Goal: Book appointment/travel/reservation

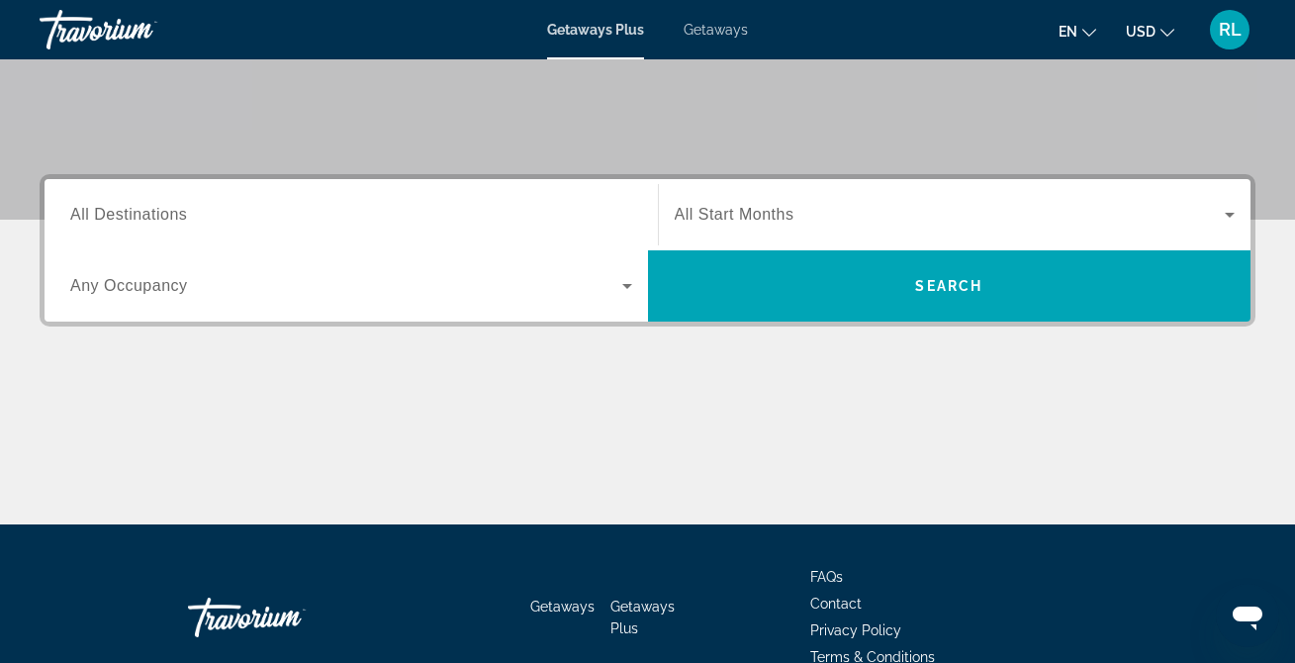
scroll to position [378, 0]
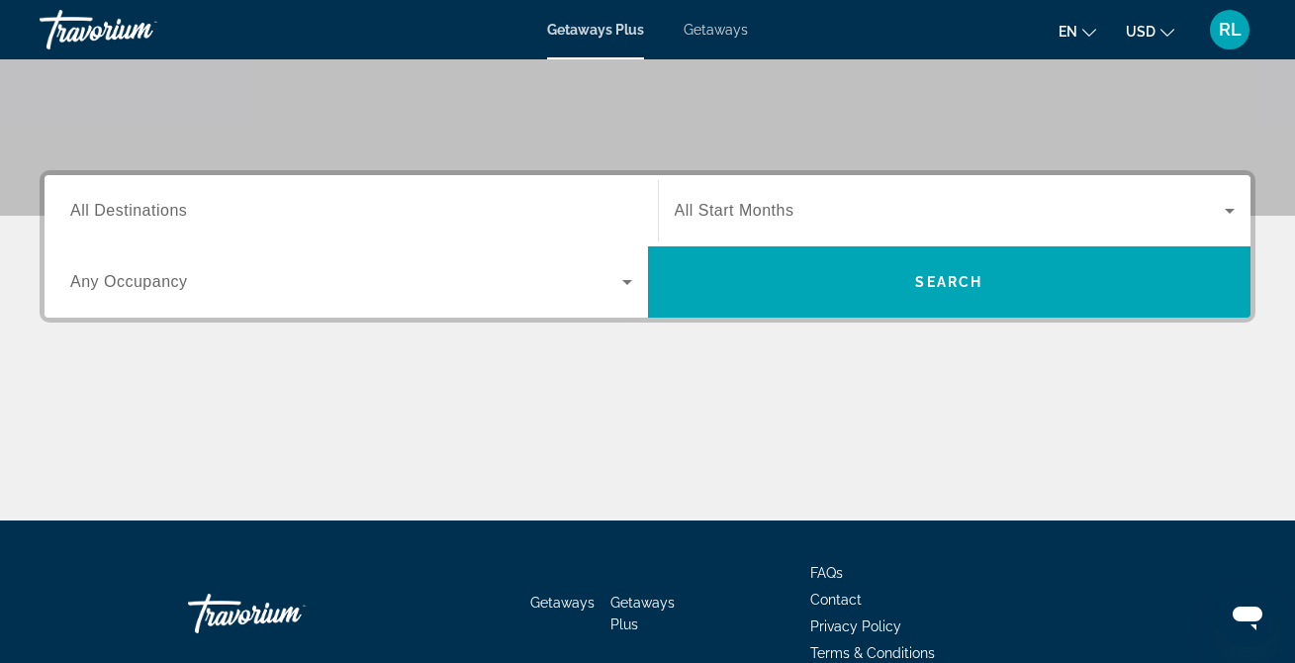
click at [201, 204] on input "Destination All Destinations" at bounding box center [351, 212] width 562 height 24
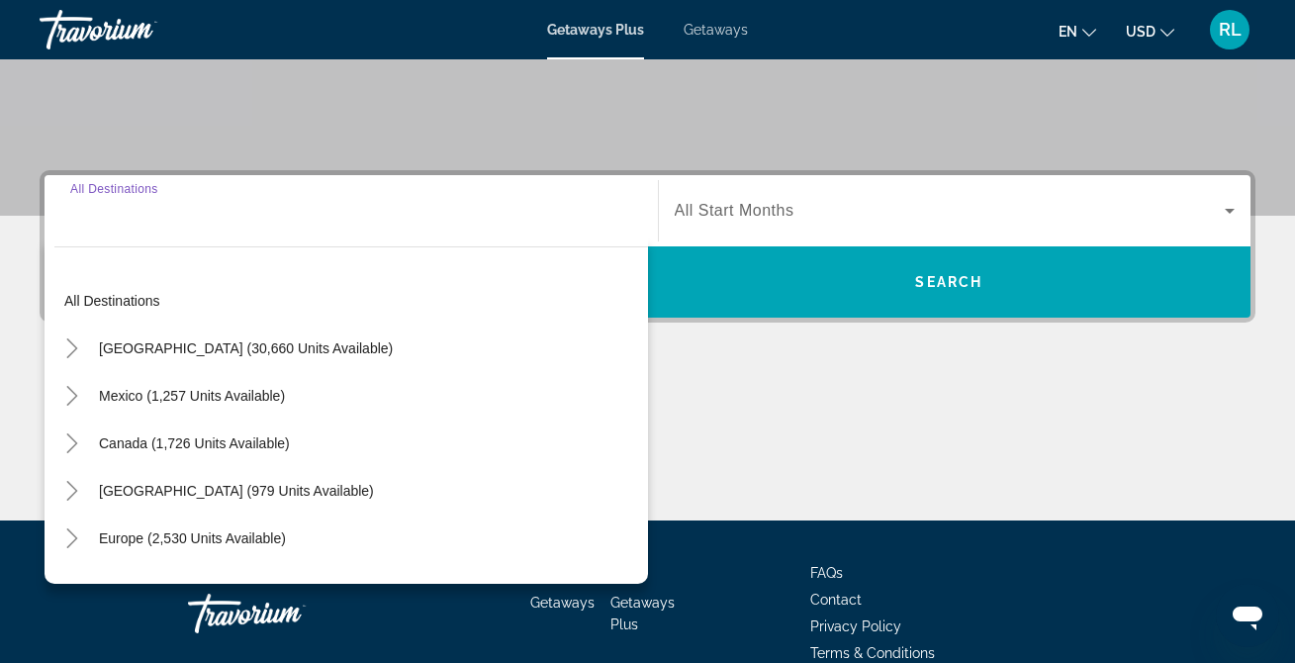
scroll to position [478, 0]
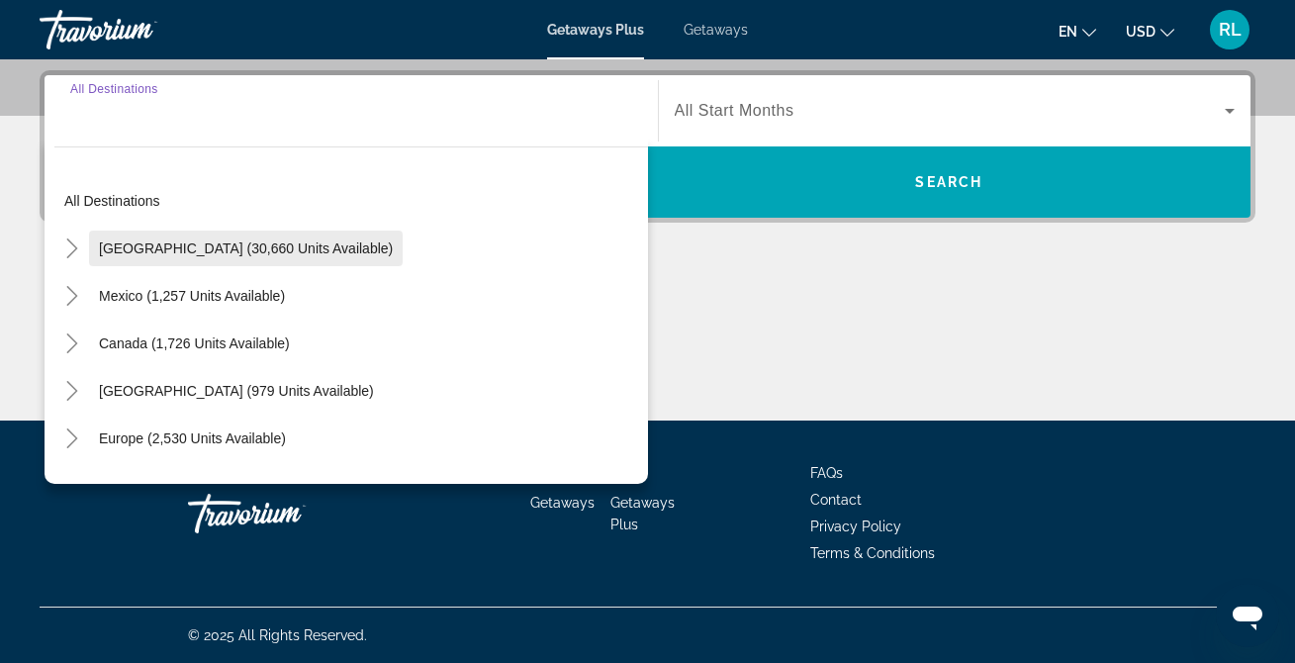
click at [197, 241] on span "[GEOGRAPHIC_DATA] (30,660 units available)" at bounding box center [246, 248] width 294 height 16
type input "**********"
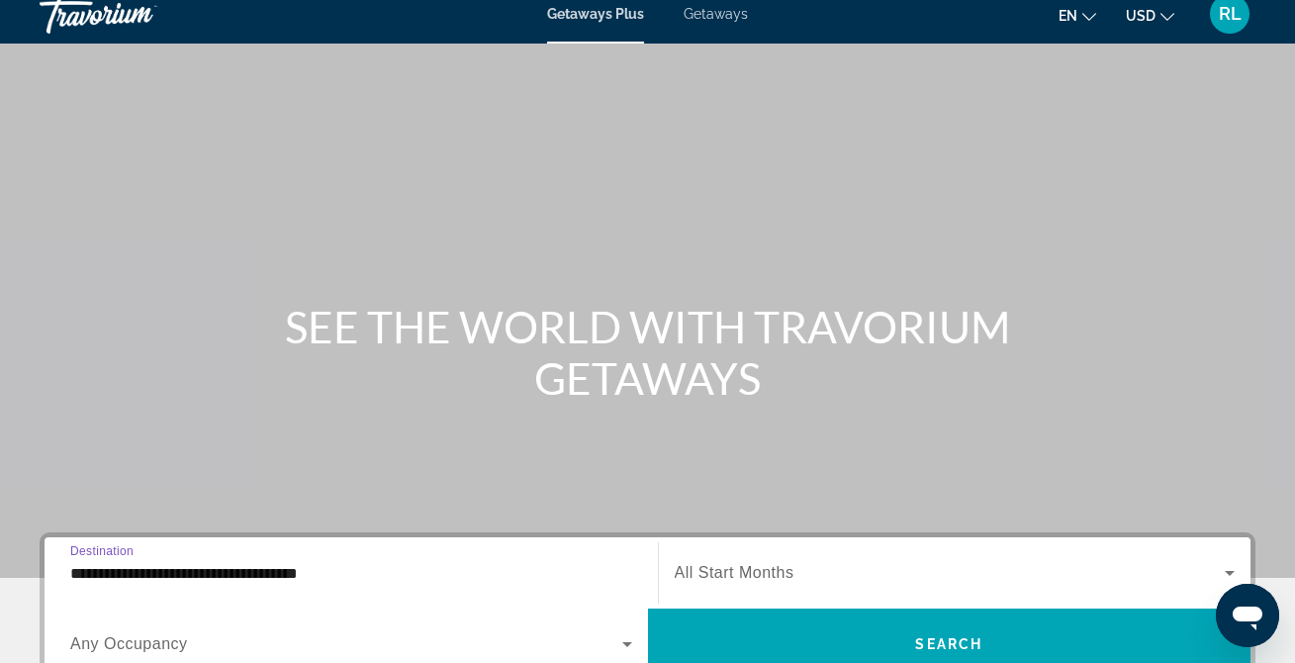
scroll to position [14, 0]
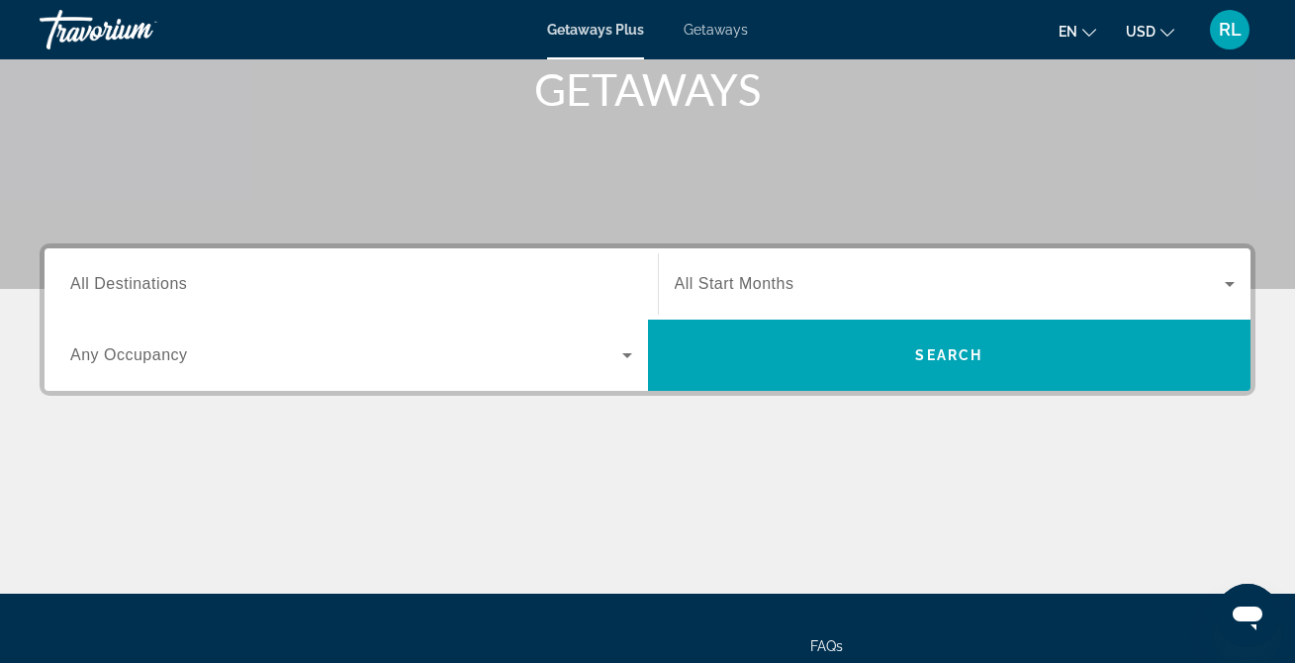
scroll to position [308, 0]
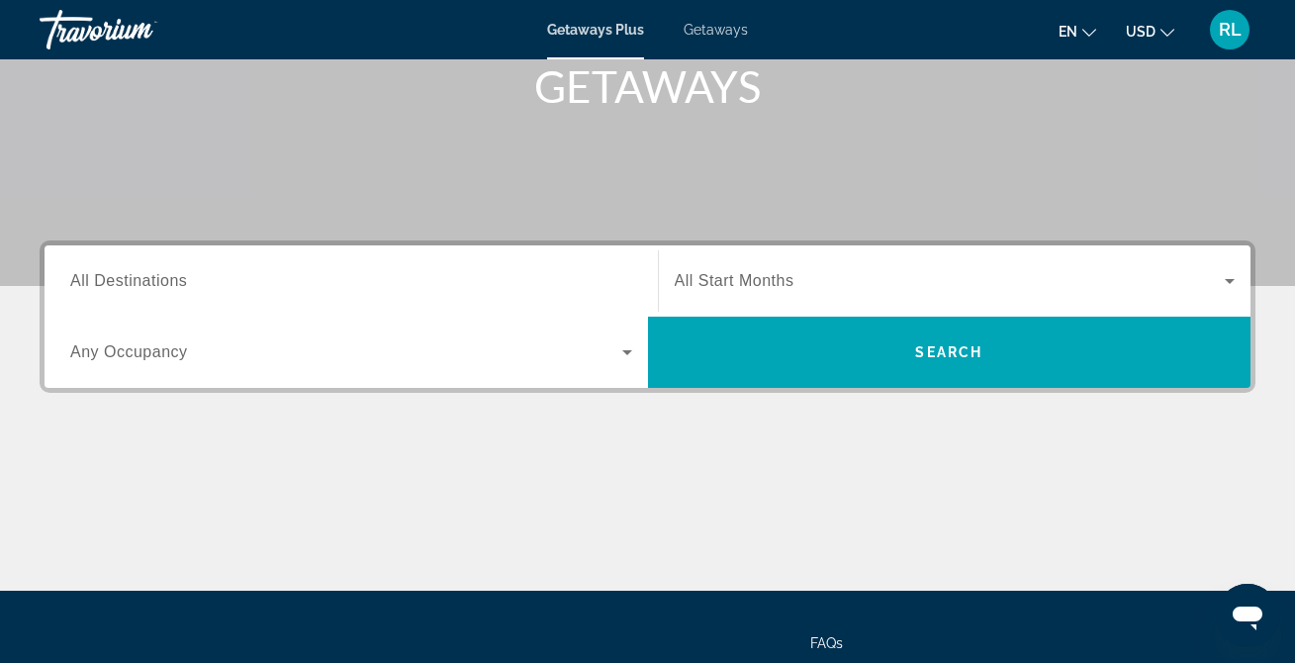
click at [182, 280] on span "All Destinations" at bounding box center [128, 280] width 117 height 17
click at [182, 280] on input "Destination All Destinations" at bounding box center [351, 282] width 562 height 24
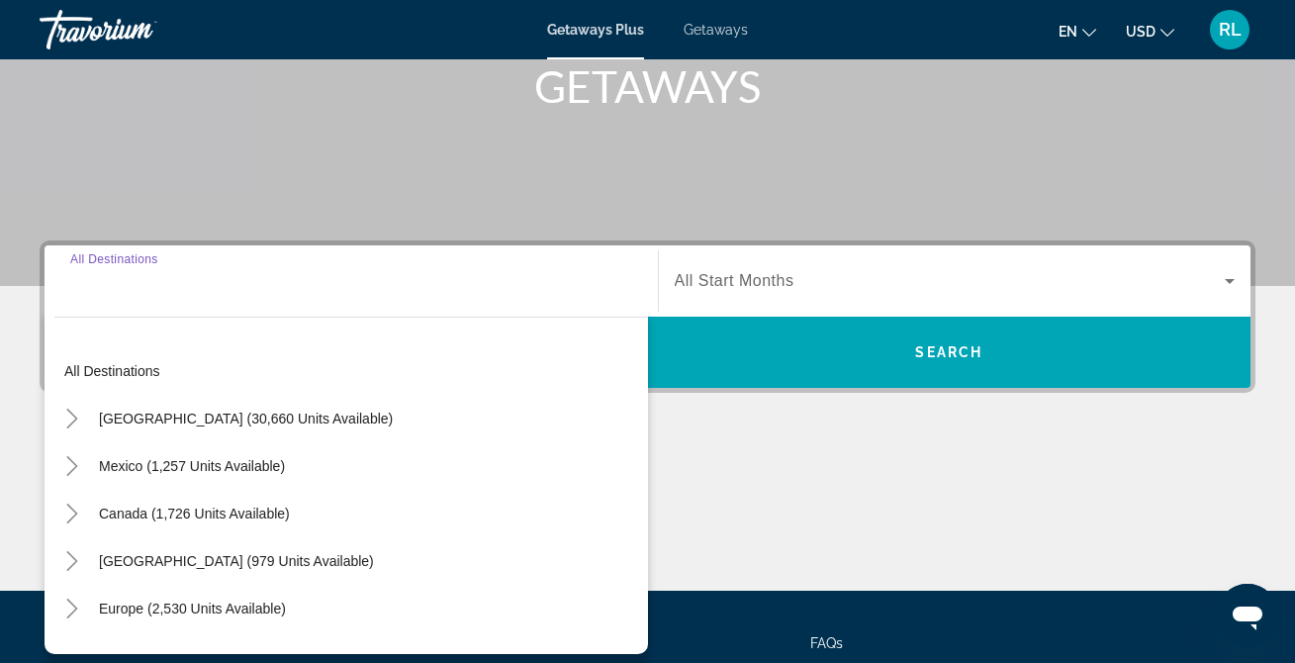
scroll to position [478, 0]
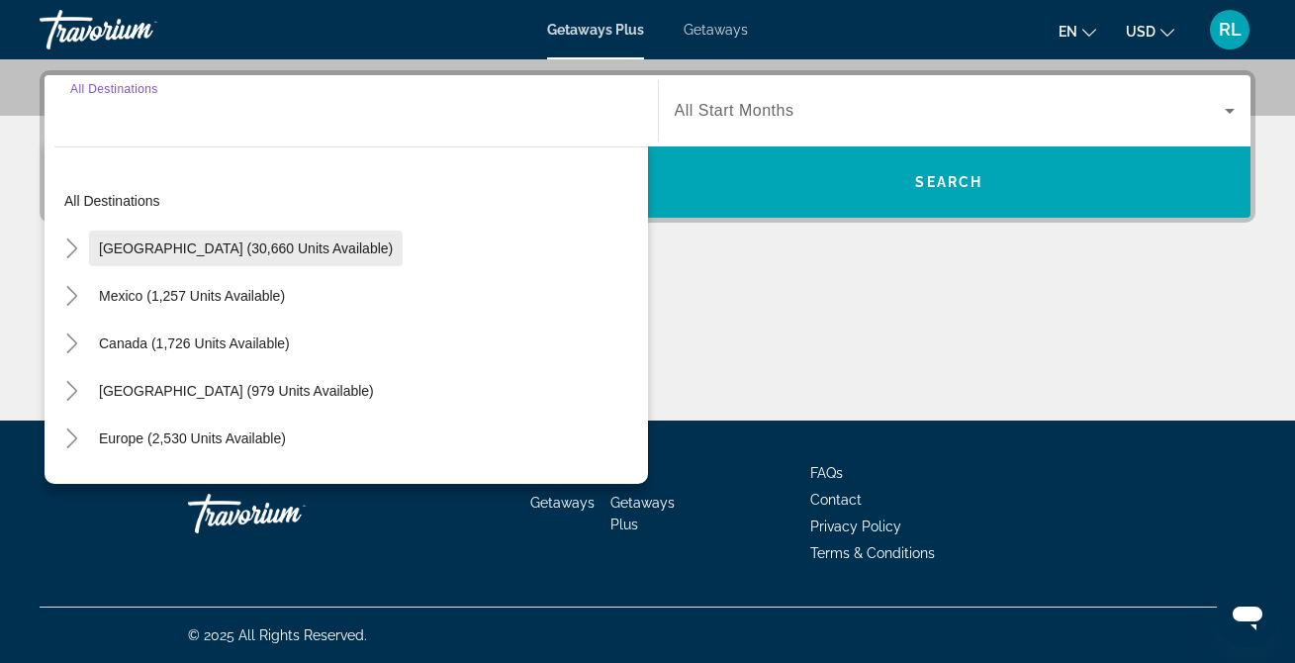
click at [228, 242] on span "[GEOGRAPHIC_DATA] (30,660 units available)" at bounding box center [246, 248] width 294 height 16
type input "**********"
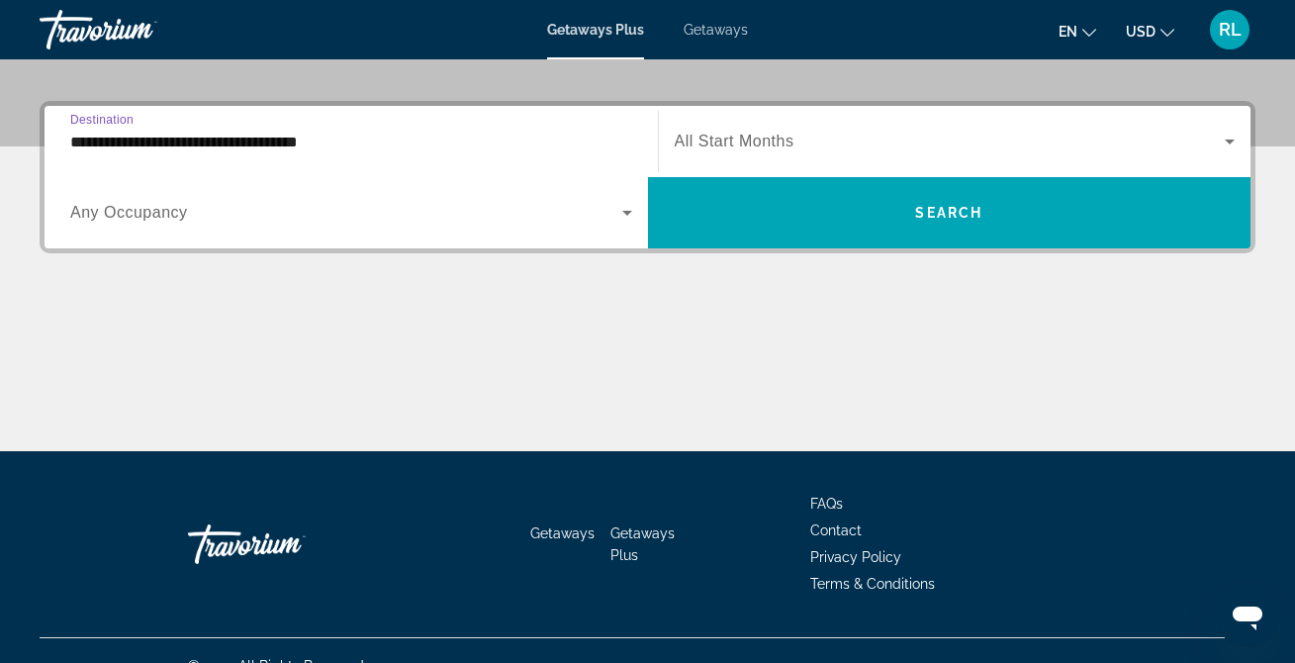
scroll to position [427, 0]
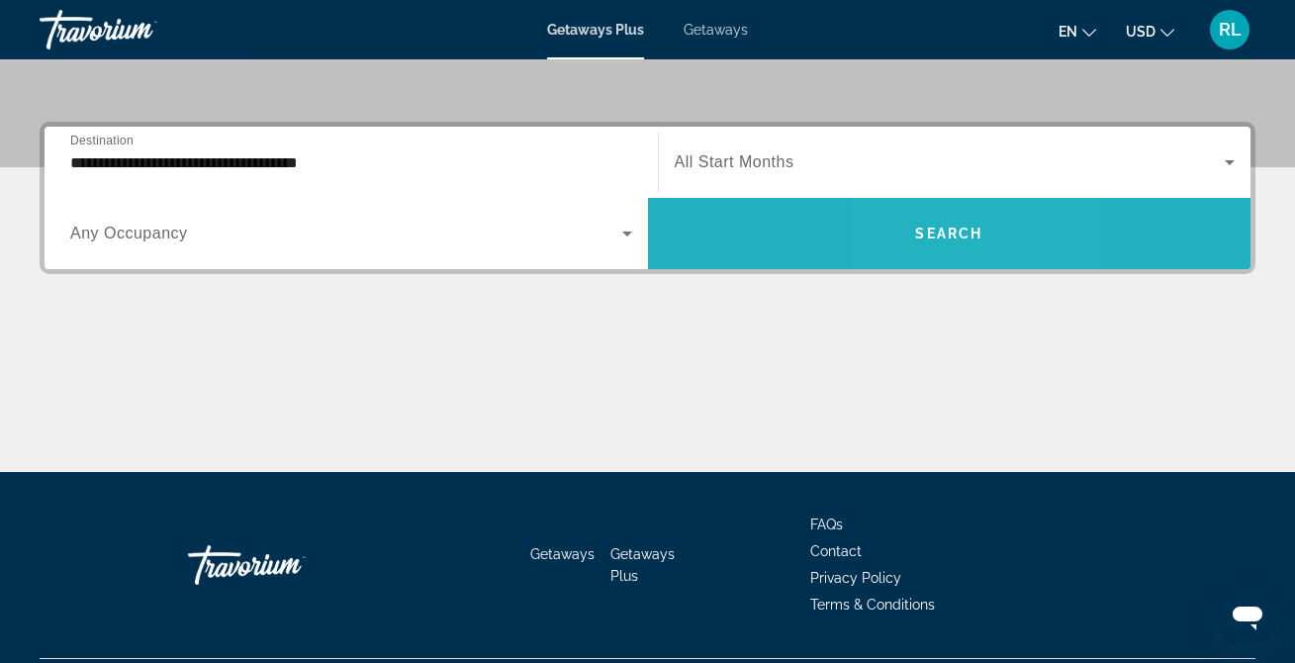
click at [927, 239] on span "Search" at bounding box center [948, 234] width 67 height 16
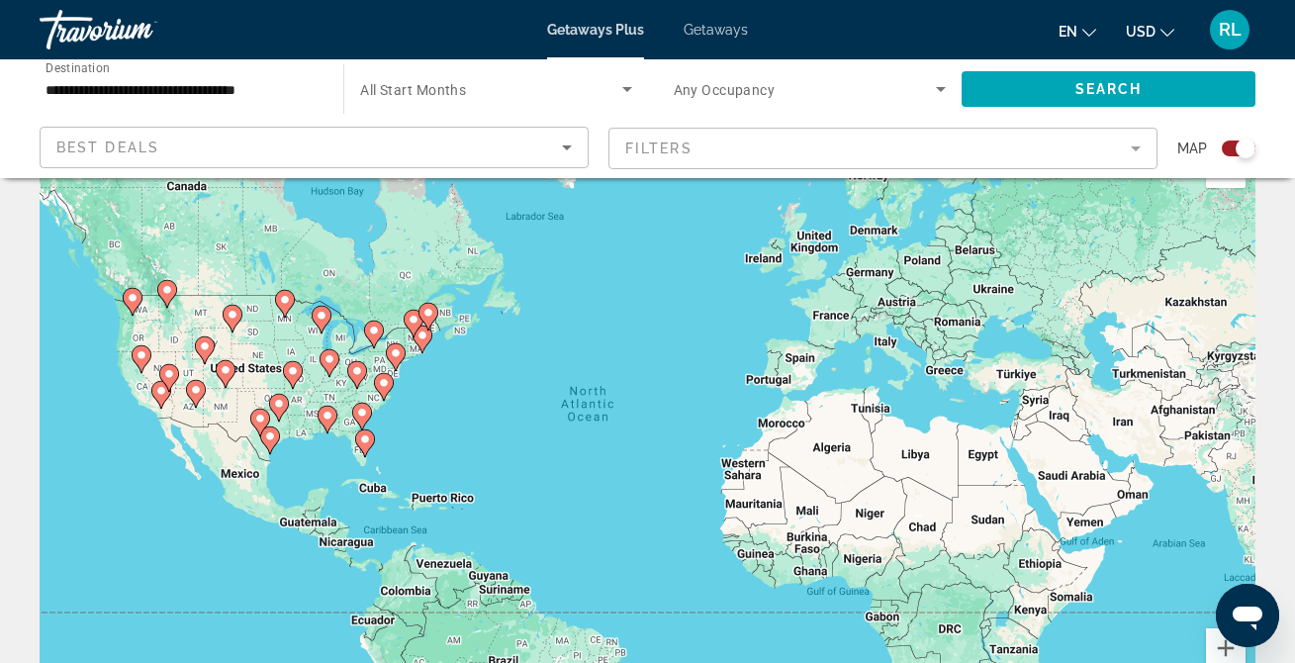
scroll to position [65, 0]
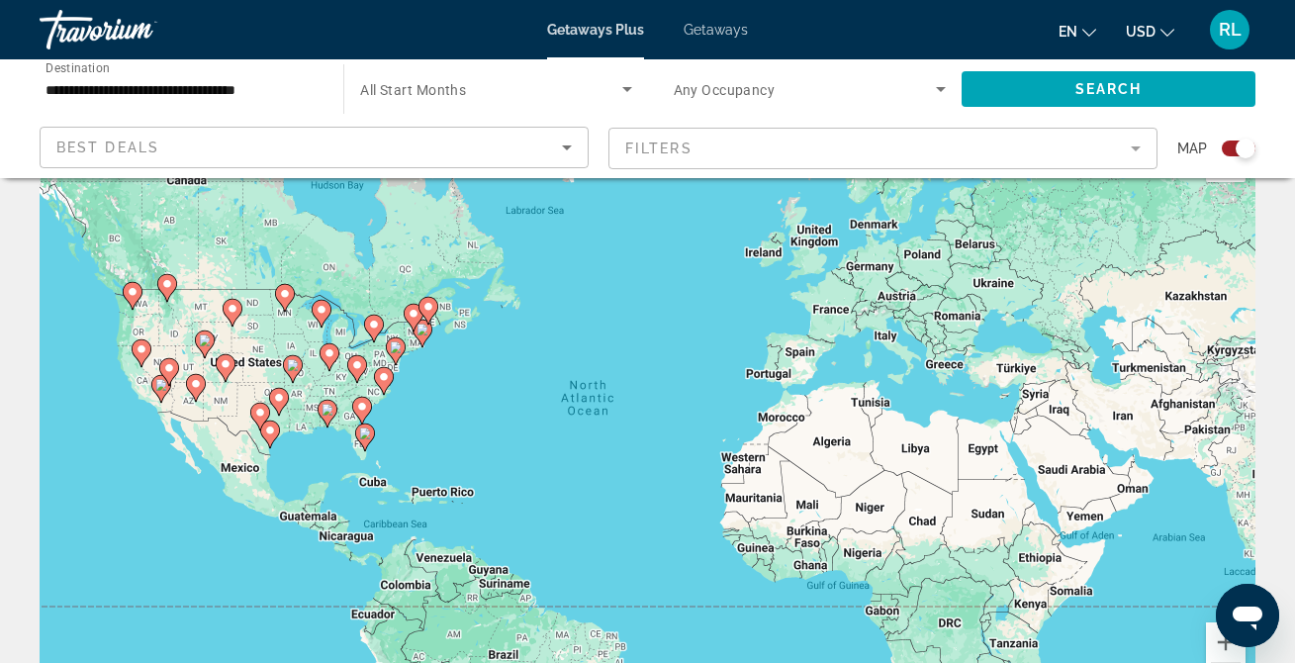
click at [367, 431] on image "Main content" at bounding box center [365, 434] width 12 height 12
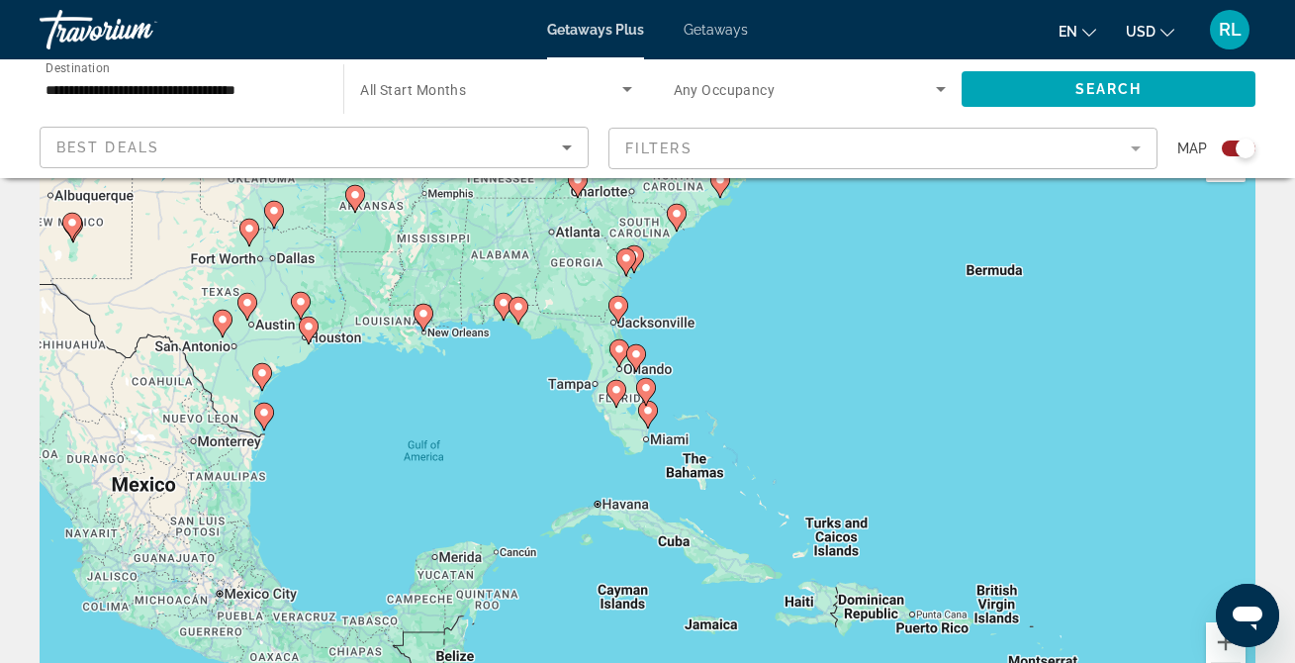
click at [649, 407] on image "Main content" at bounding box center [648, 411] width 12 height 12
type input "**********"
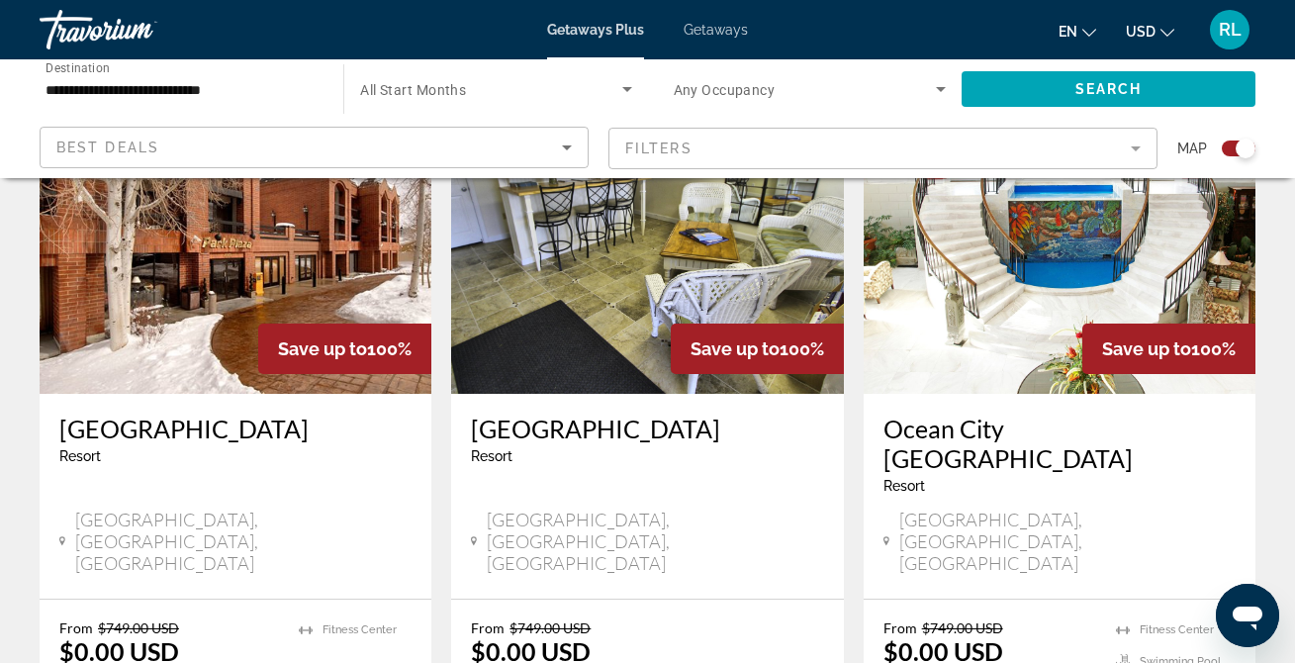
scroll to position [2280, 0]
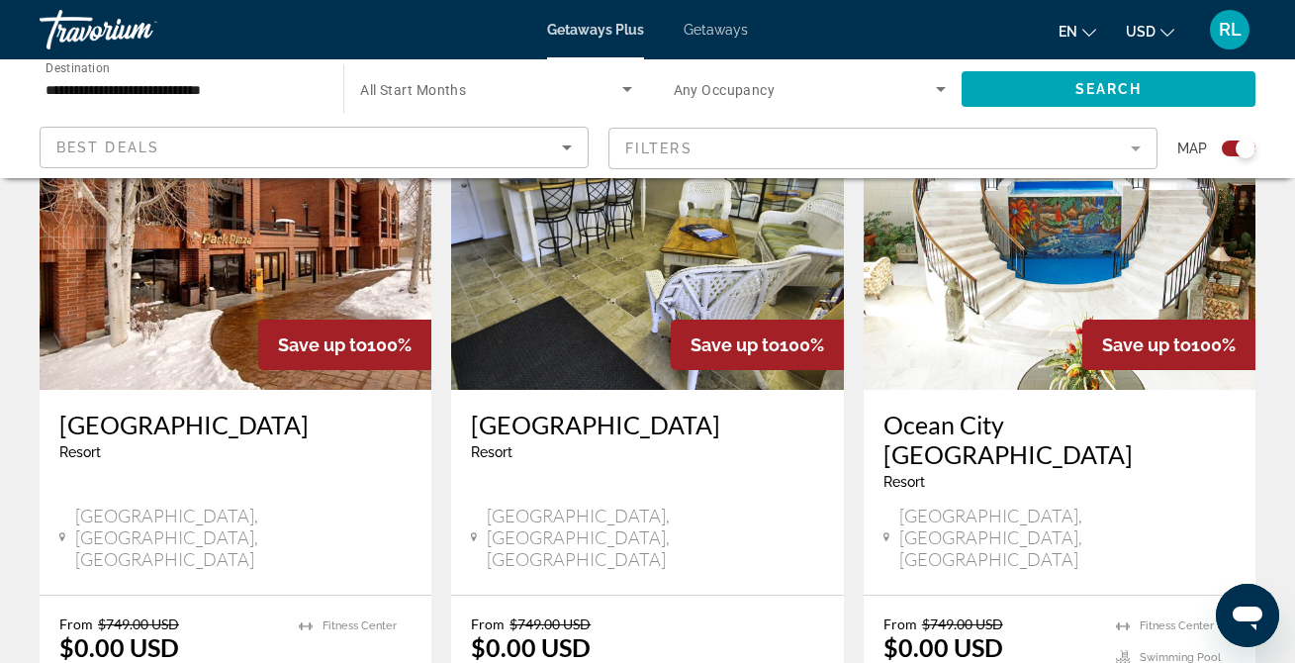
click at [744, 143] on mat-form-field "Filters" at bounding box center [883, 149] width 549 height 42
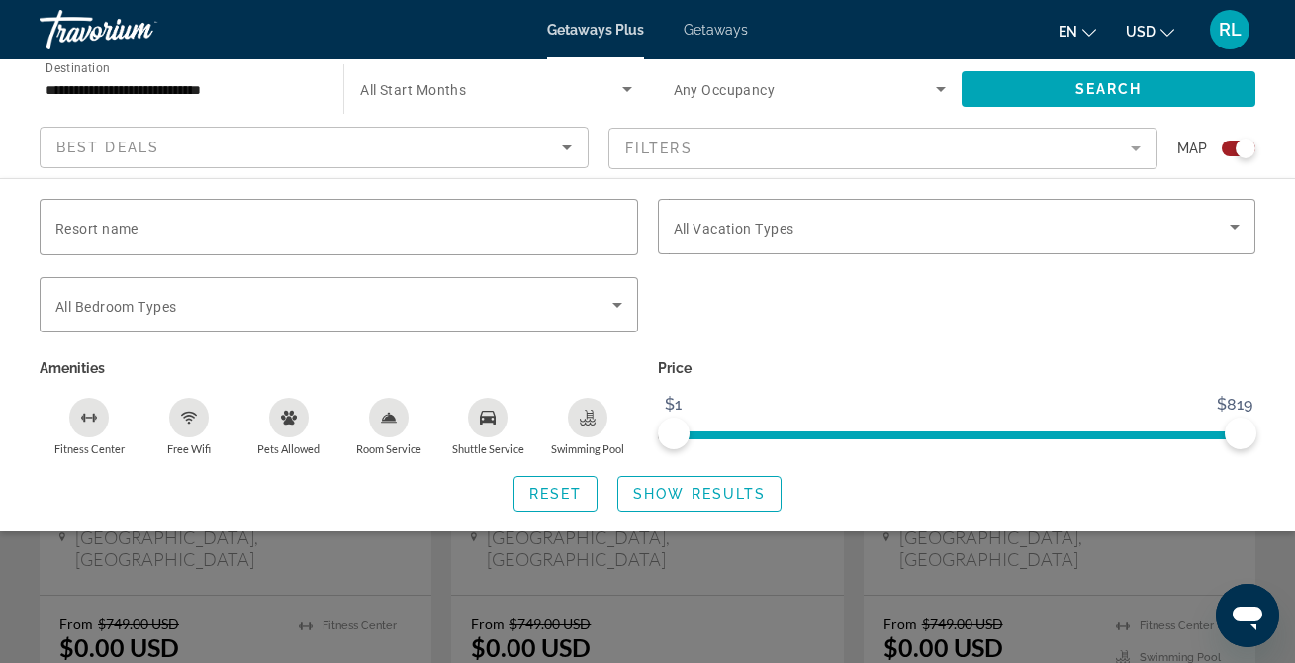
click at [251, 138] on div "Best Deals" at bounding box center [309, 148] width 506 height 24
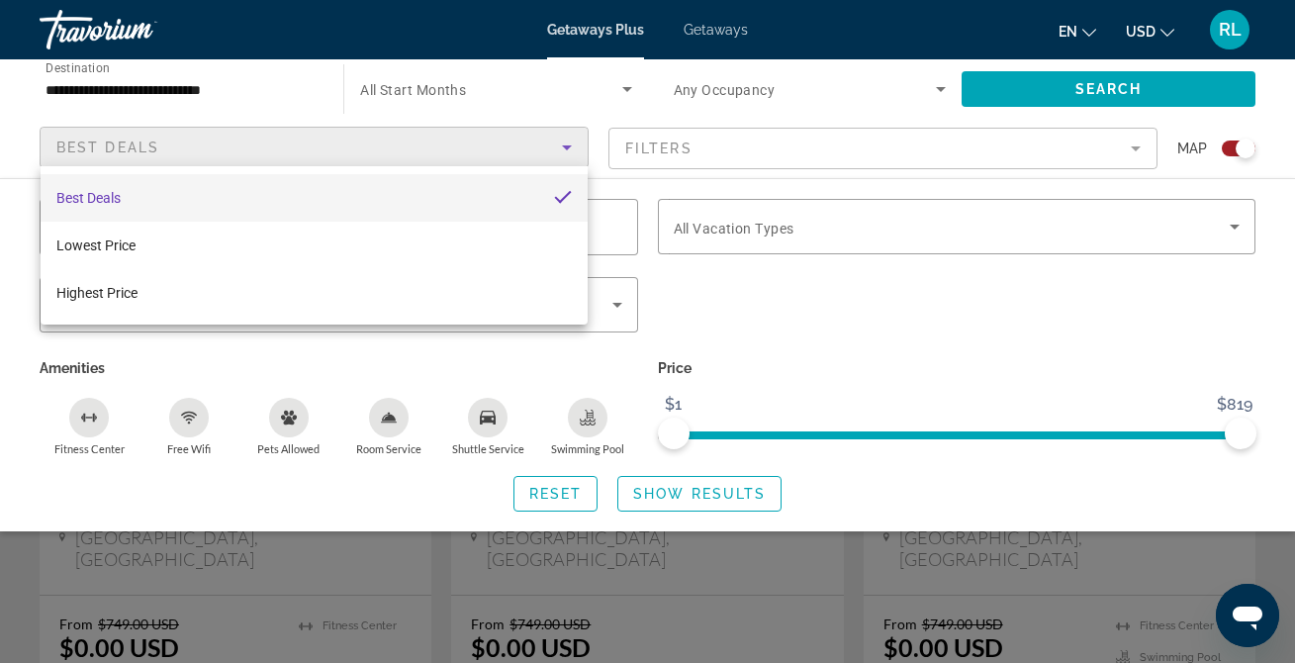
click at [780, 289] on div at bounding box center [647, 331] width 1295 height 663
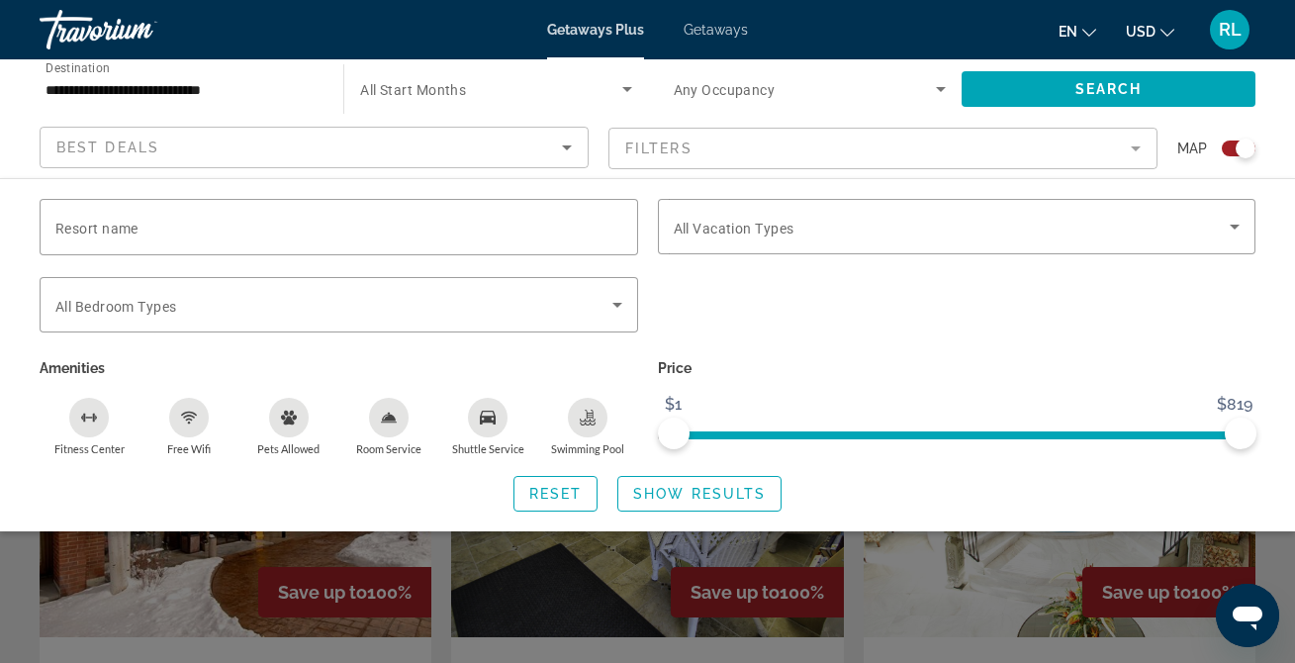
scroll to position [2002, 0]
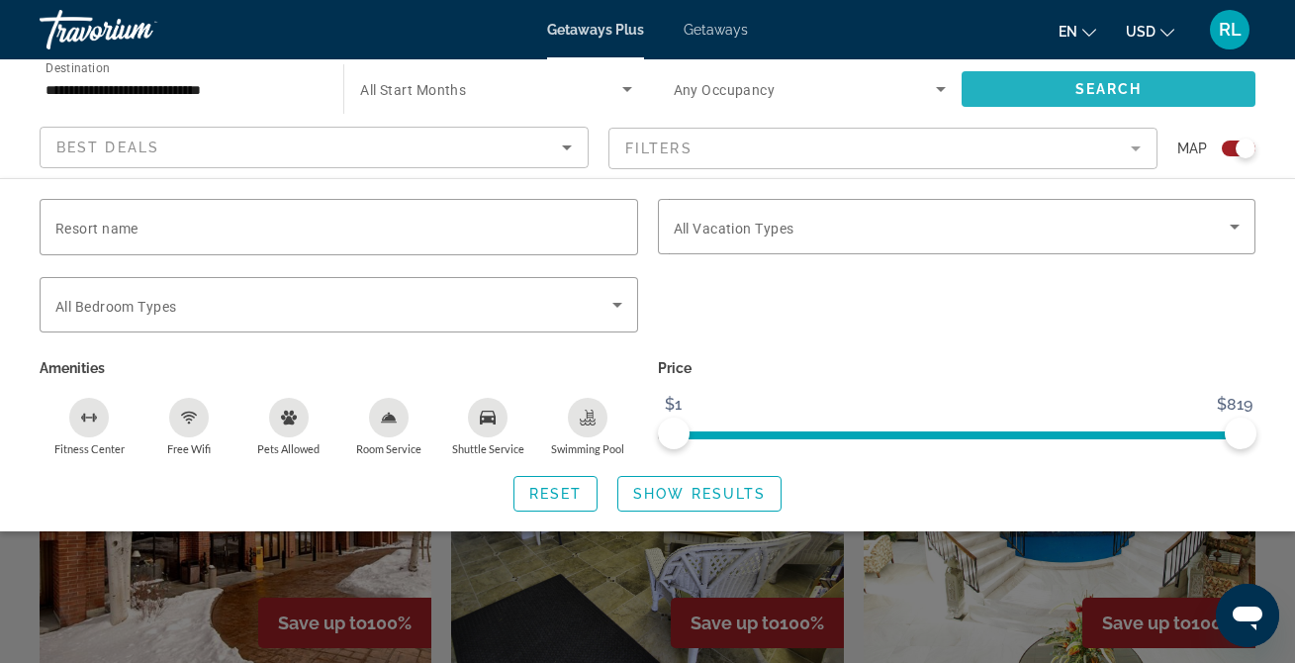
click at [1034, 89] on span "Search widget" at bounding box center [1109, 89] width 294 height 48
